Goal: Information Seeking & Learning: Understand process/instructions

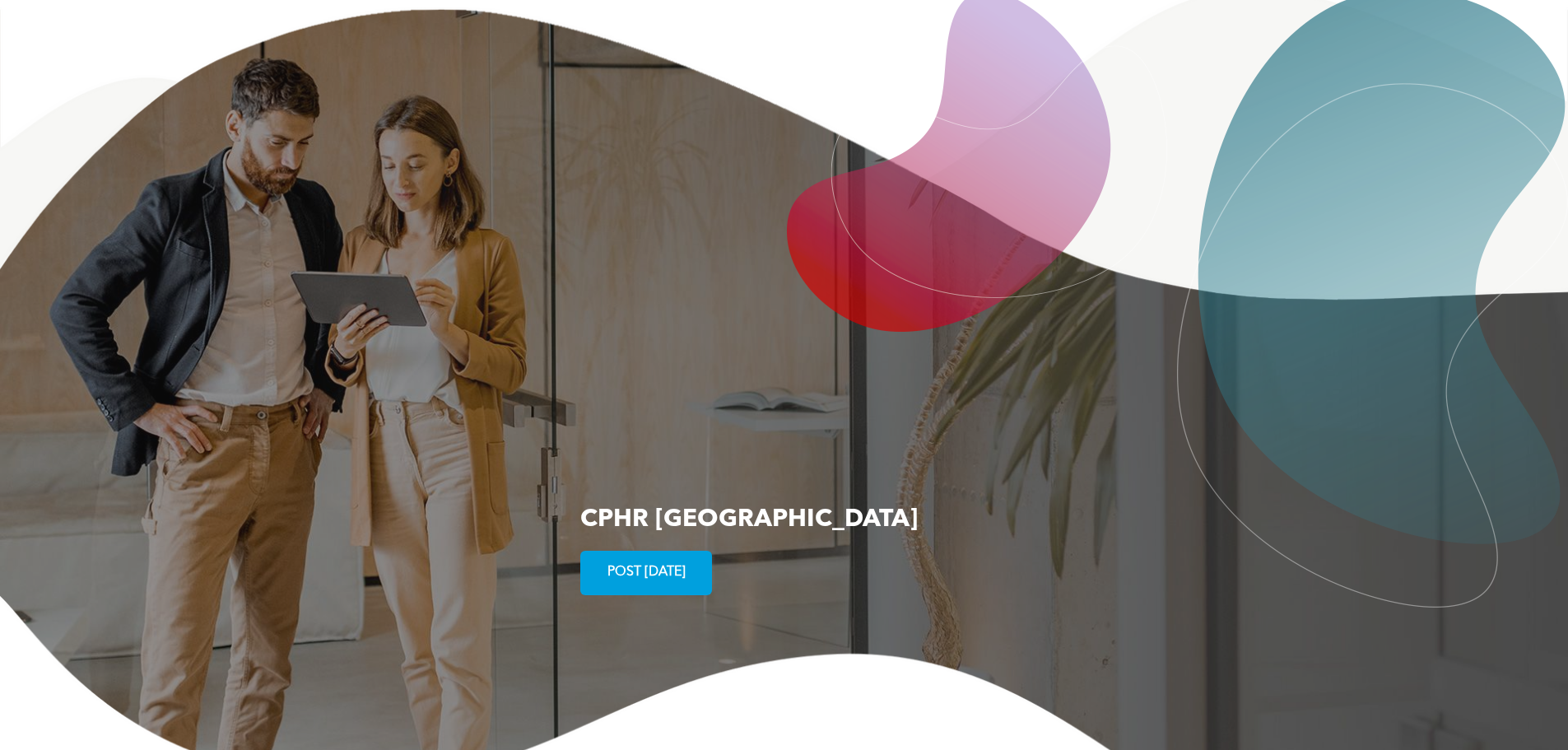
scroll to position [3168, 0]
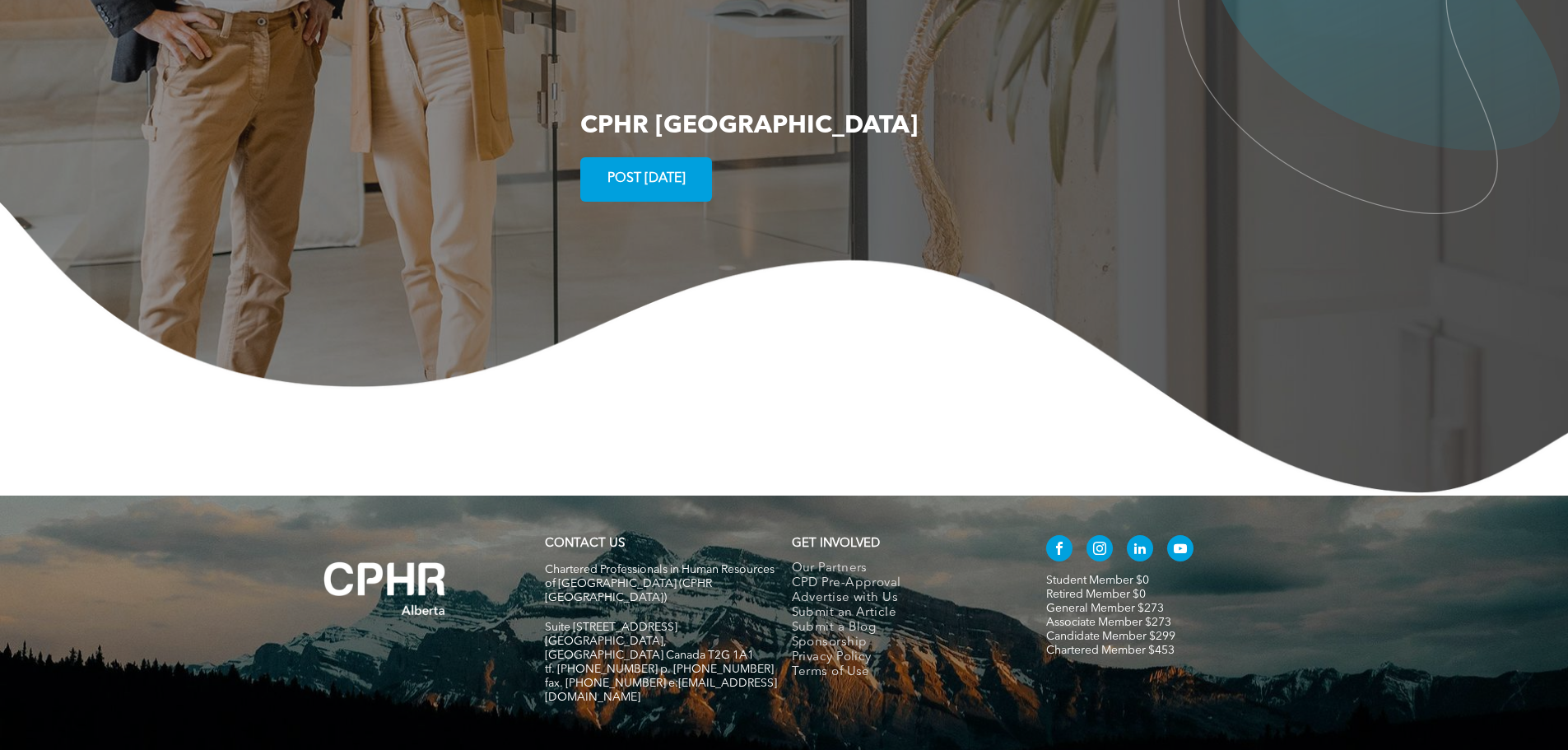
drag, startPoint x: 684, startPoint y: 546, endPoint x: 575, endPoint y: 550, distance: 109.1
click at [575, 621] on p "Suite [STREET_ADDRESS]" at bounding box center [661, 628] width 232 height 14
click at [708, 621] on p "Suite [STREET_ADDRESS]" at bounding box center [661, 628] width 232 height 14
drag, startPoint x: 708, startPoint y: 548, endPoint x: 605, endPoint y: 549, distance: 103.0
click at [605, 621] on p "Suite [STREET_ADDRESS]" at bounding box center [661, 628] width 232 height 14
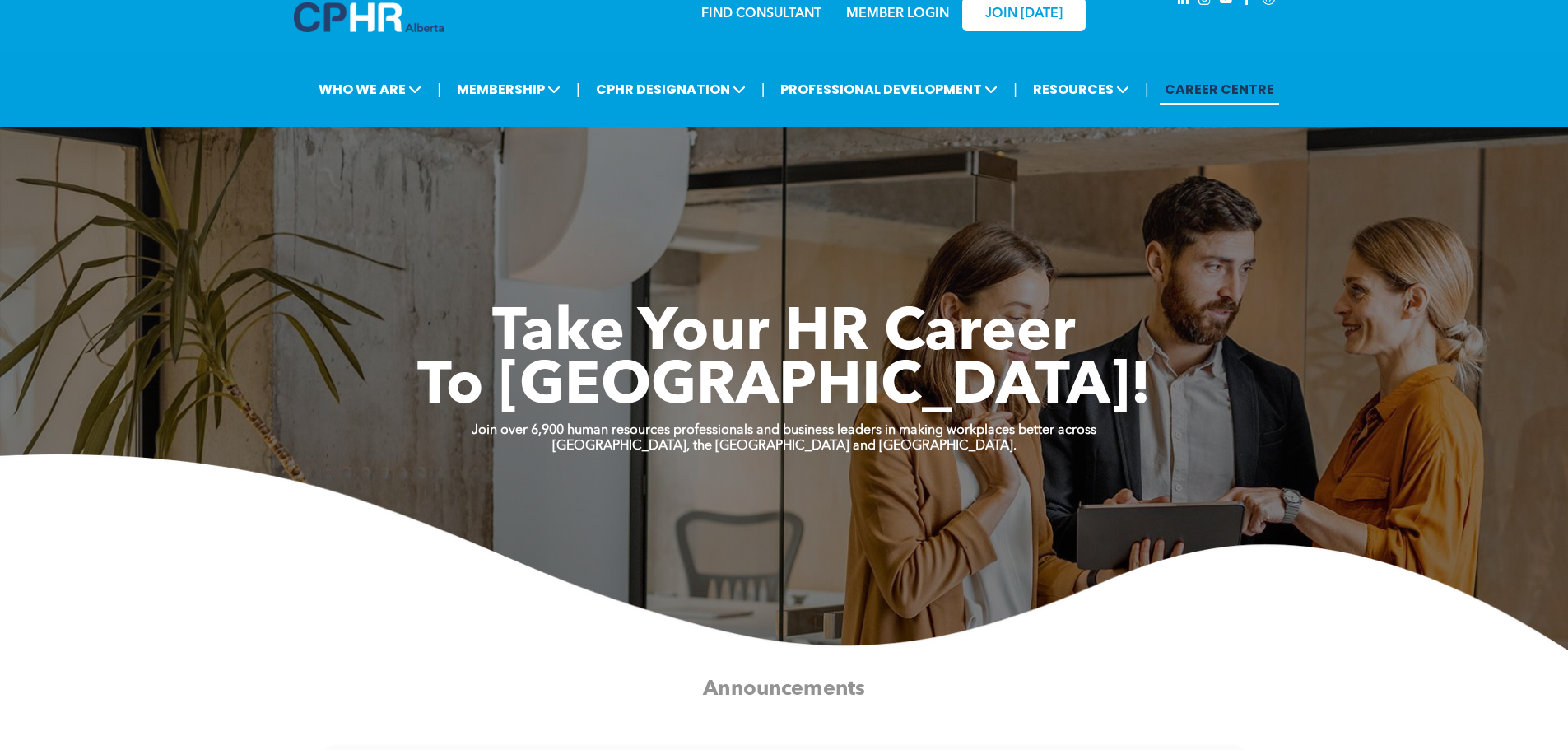
scroll to position [0, 0]
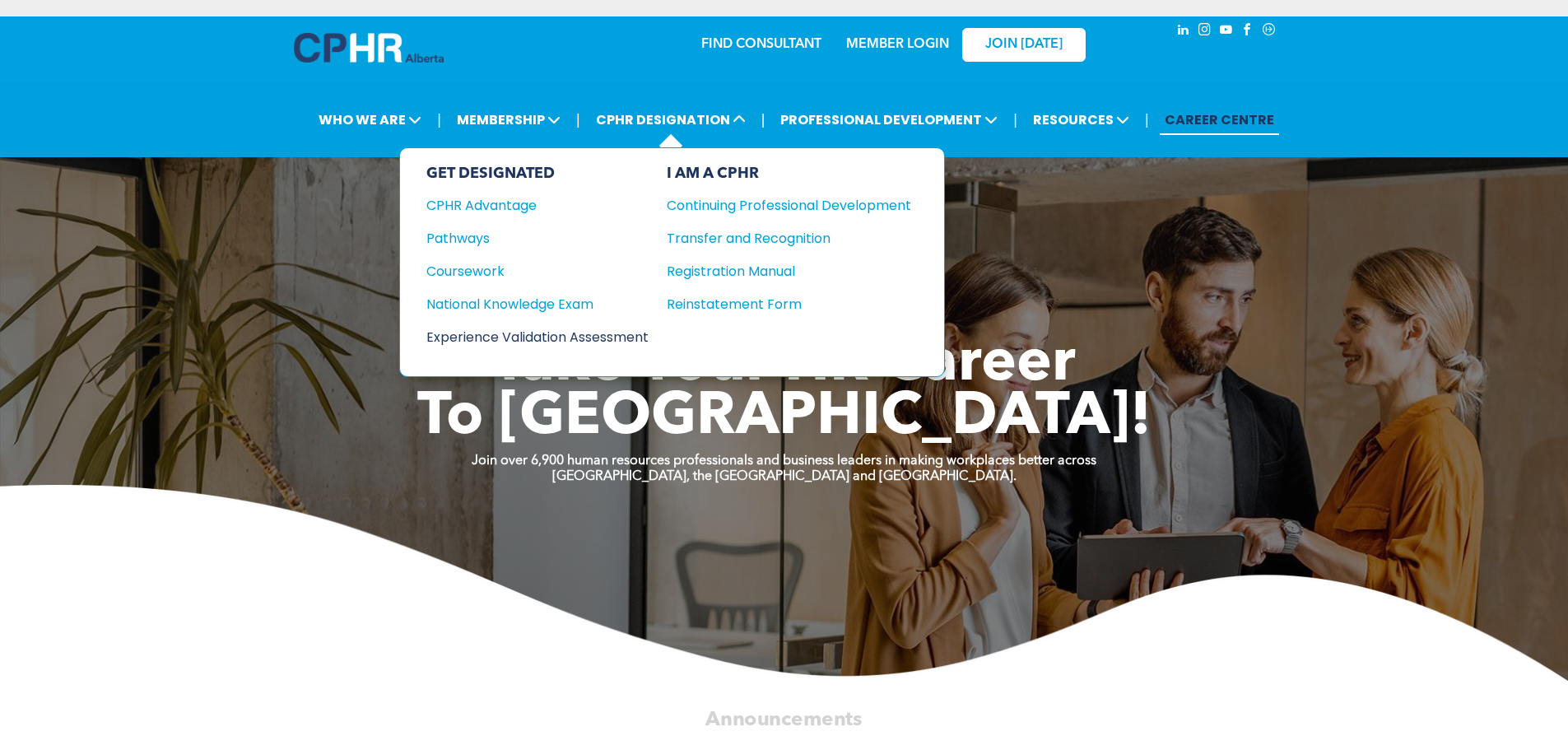
click at [607, 338] on div "Experience Validation Assessment" at bounding box center [526, 337] width 200 height 21
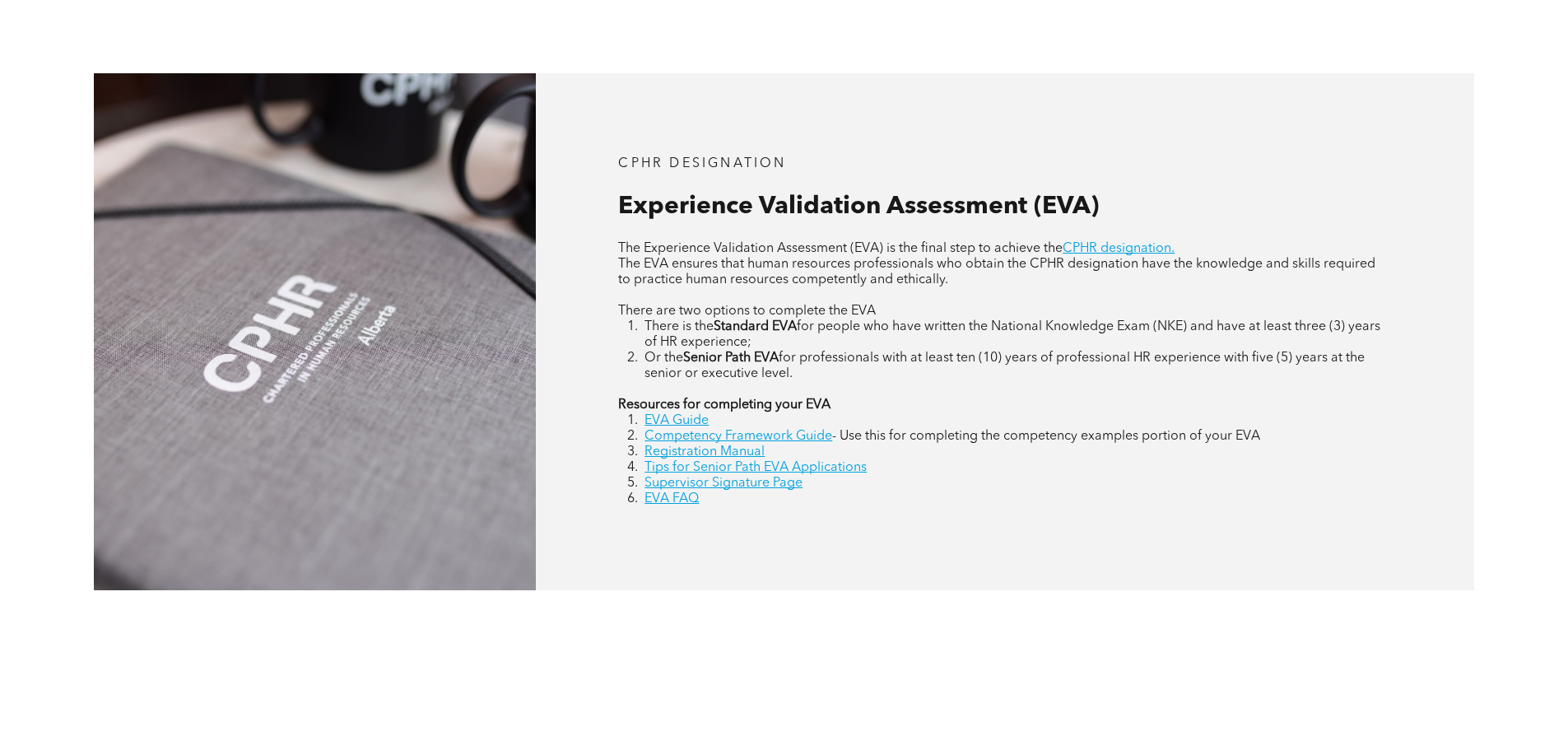
scroll to position [741, 0]
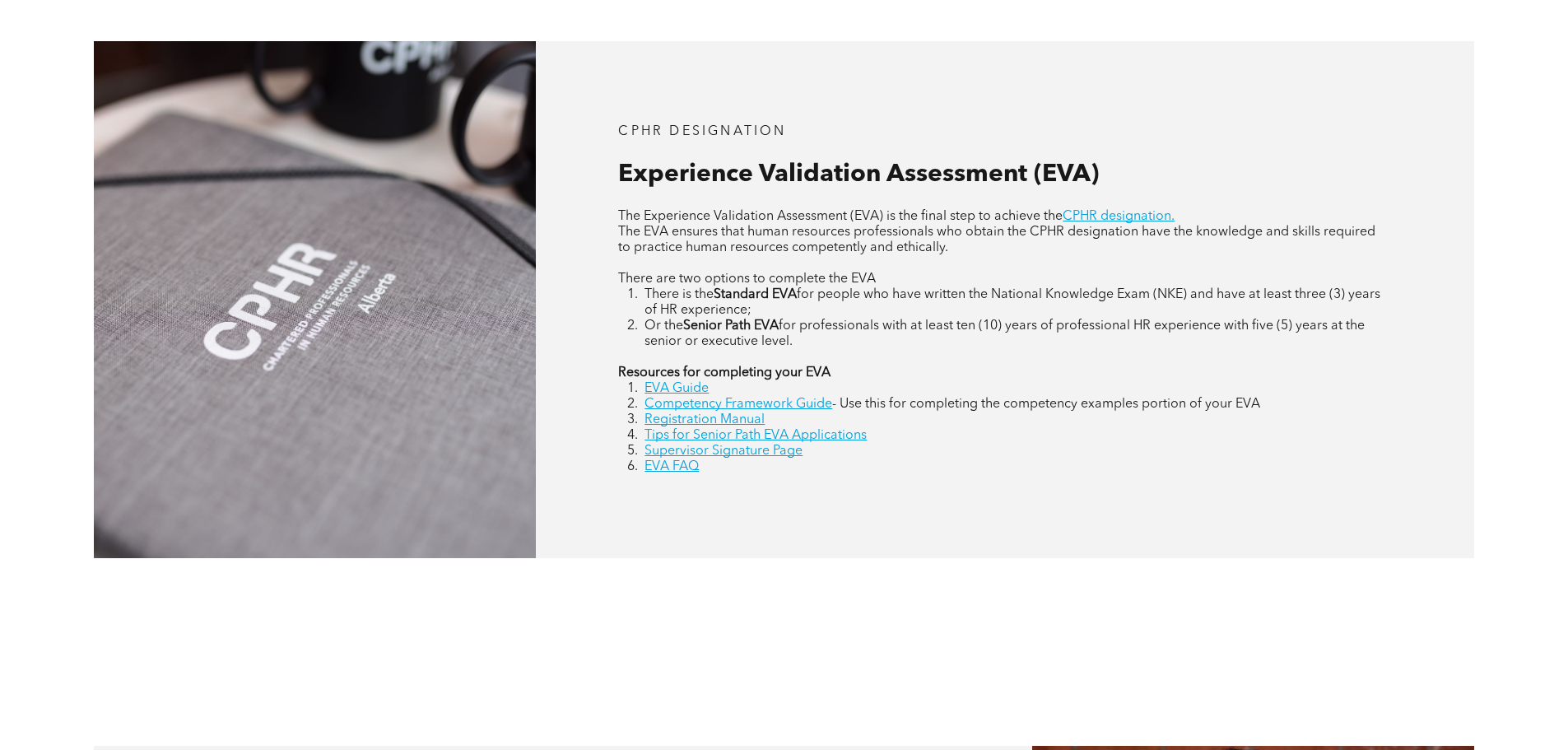
click at [679, 380] on strong "Resources for completing your EVA" at bounding box center [725, 373] width 213 height 14
click at [680, 386] on link "EVA Guide" at bounding box center [676, 389] width 64 height 14
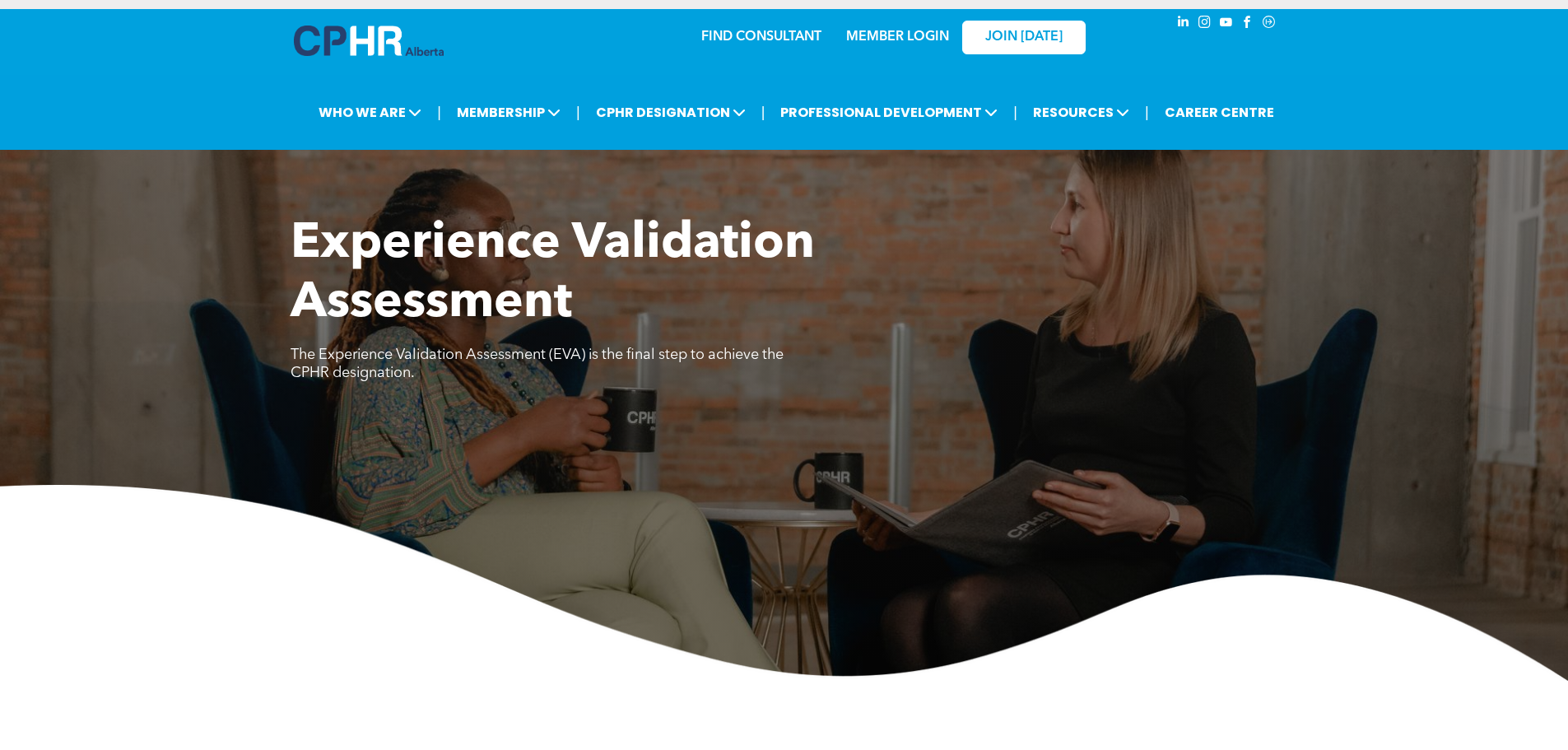
scroll to position [0, 0]
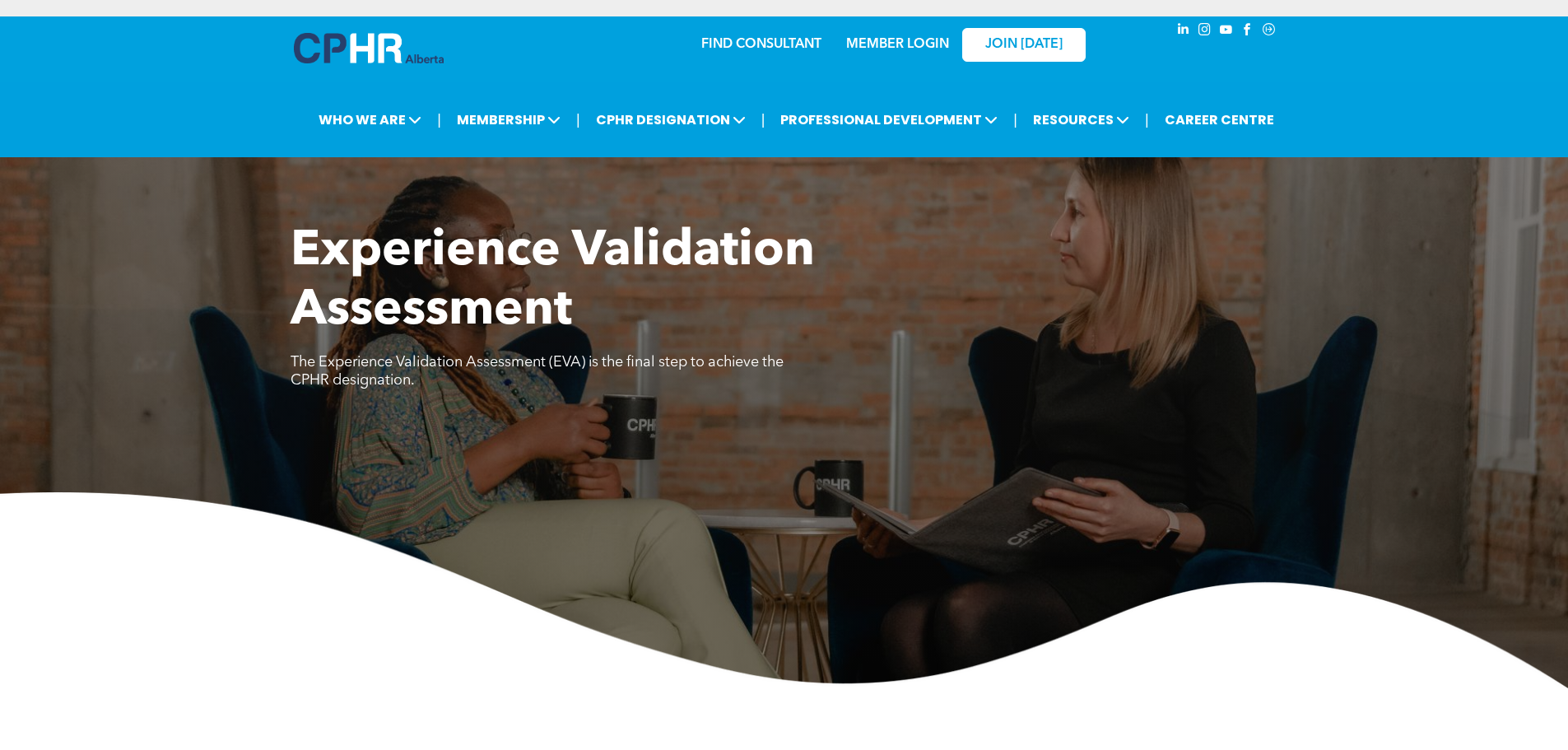
click at [909, 49] on link "MEMBER LOGIN" at bounding box center [898, 44] width 103 height 14
